Goal: Task Accomplishment & Management: Use online tool/utility

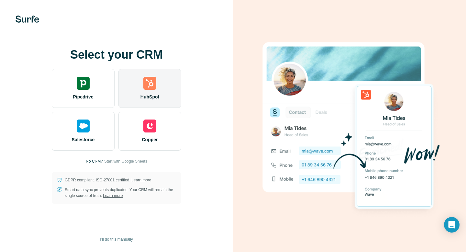
click at [153, 89] on img at bounding box center [149, 83] width 13 height 13
click at [157, 91] on div "HubSpot" at bounding box center [149, 88] width 63 height 39
click at [162, 96] on div "HubSpot" at bounding box center [149, 88] width 63 height 39
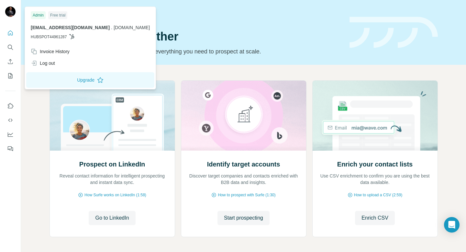
click at [9, 13] on img at bounding box center [10, 11] width 10 height 10
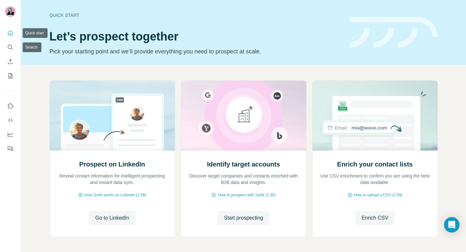
click at [12, 31] on icon "Quick start" at bounding box center [10, 33] width 6 height 6
click at [110, 219] on span "Go to LinkedIn" at bounding box center [112, 218] width 34 height 8
click at [12, 34] on icon "Quick start" at bounding box center [10, 32] width 5 height 5
click at [12, 46] on icon "Search" at bounding box center [10, 47] width 4 height 4
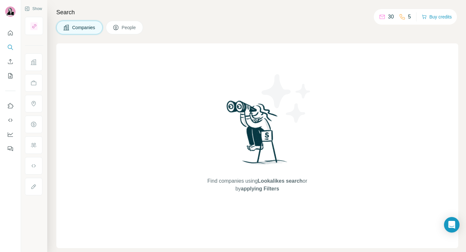
click at [131, 30] on span "People" at bounding box center [129, 27] width 15 height 6
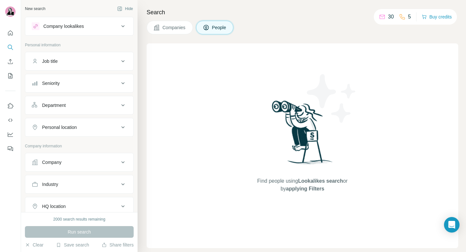
click at [103, 31] on button "Company lookalikes" at bounding box center [79, 26] width 108 height 16
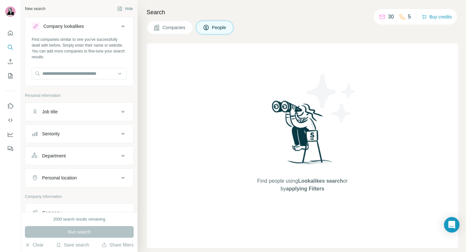
click at [103, 31] on button "Company lookalikes" at bounding box center [79, 27] width 108 height 18
